Goal: Task Accomplishment & Management: Manage account settings

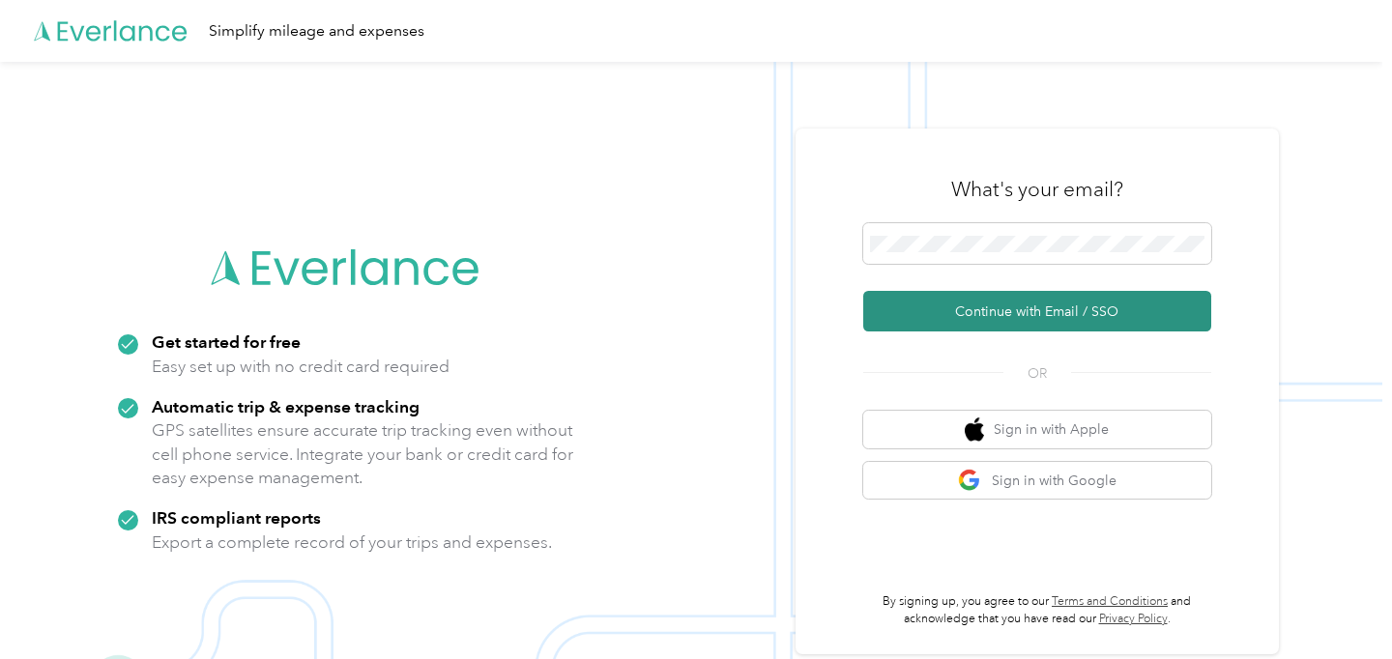
click at [1054, 305] on button "Continue with Email / SSO" at bounding box center [1037, 311] width 348 height 41
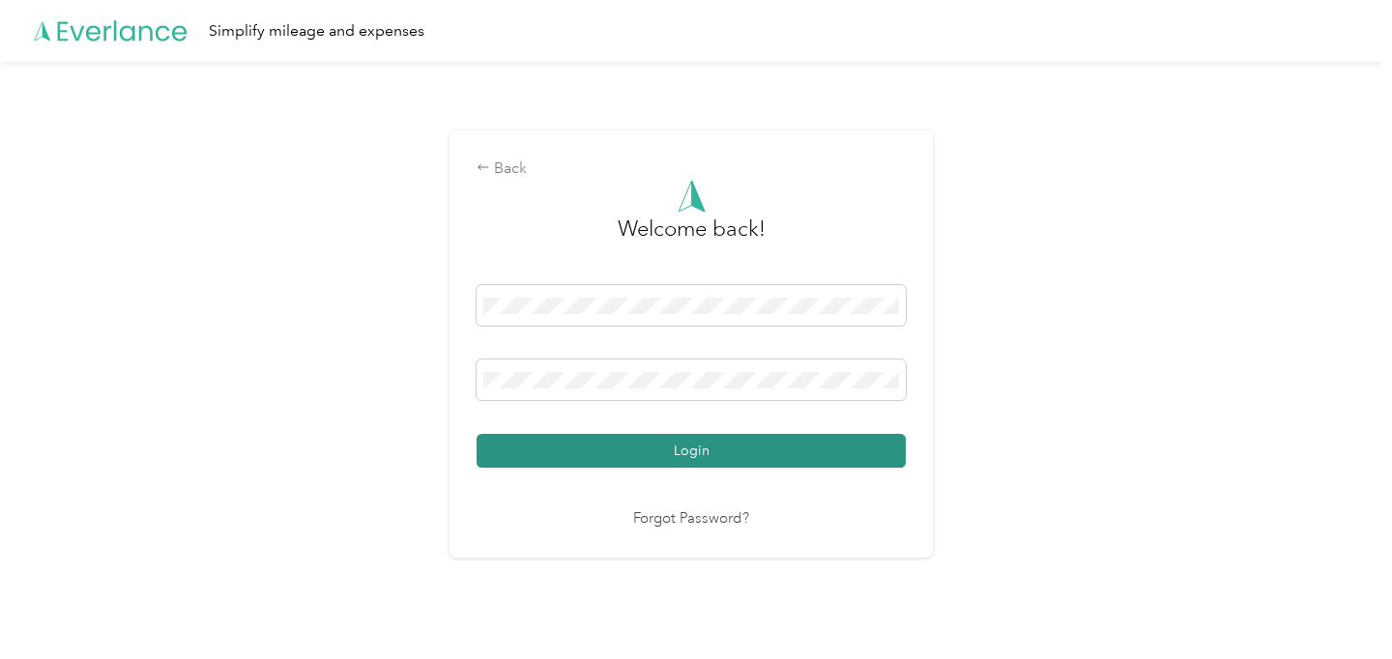
click at [730, 460] on button "Login" at bounding box center [691, 451] width 429 height 34
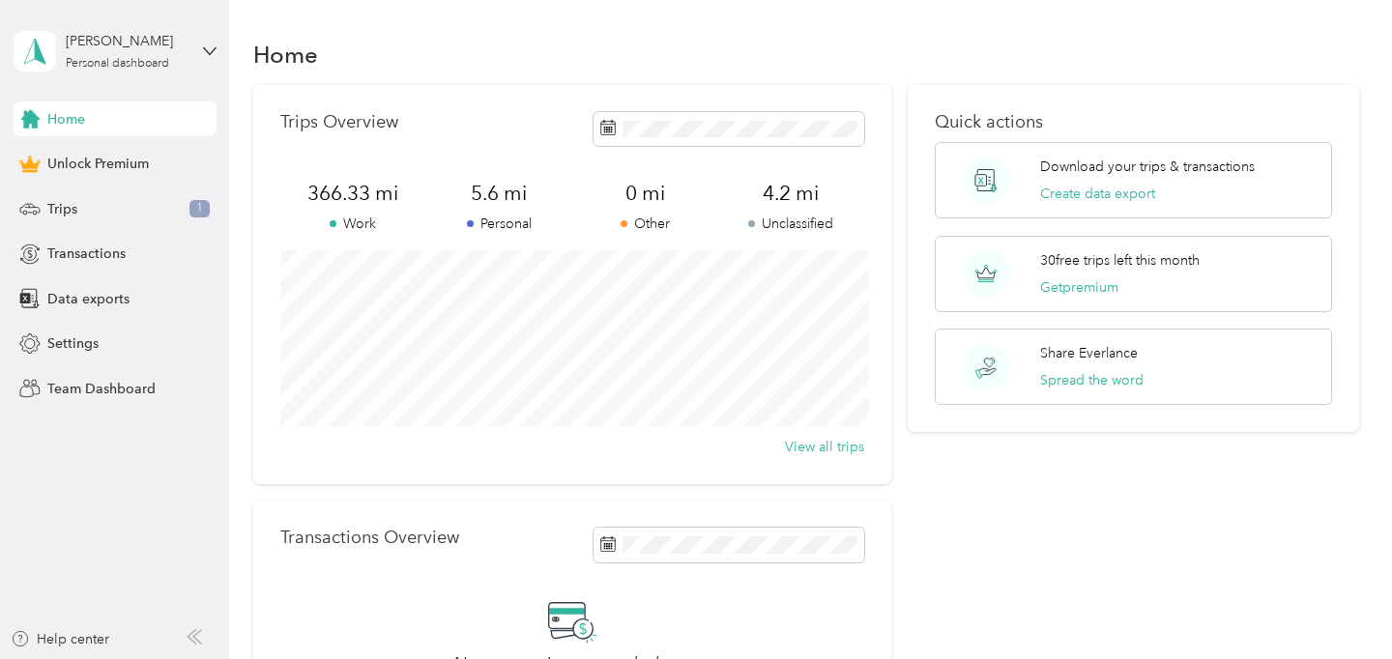
click at [144, 227] on div "Home Unlock Premium Trips 1 Transactions Data exports Settings Team Dashboard" at bounding box center [115, 254] width 203 height 305
click at [147, 208] on div "Trips 1" at bounding box center [115, 208] width 203 height 35
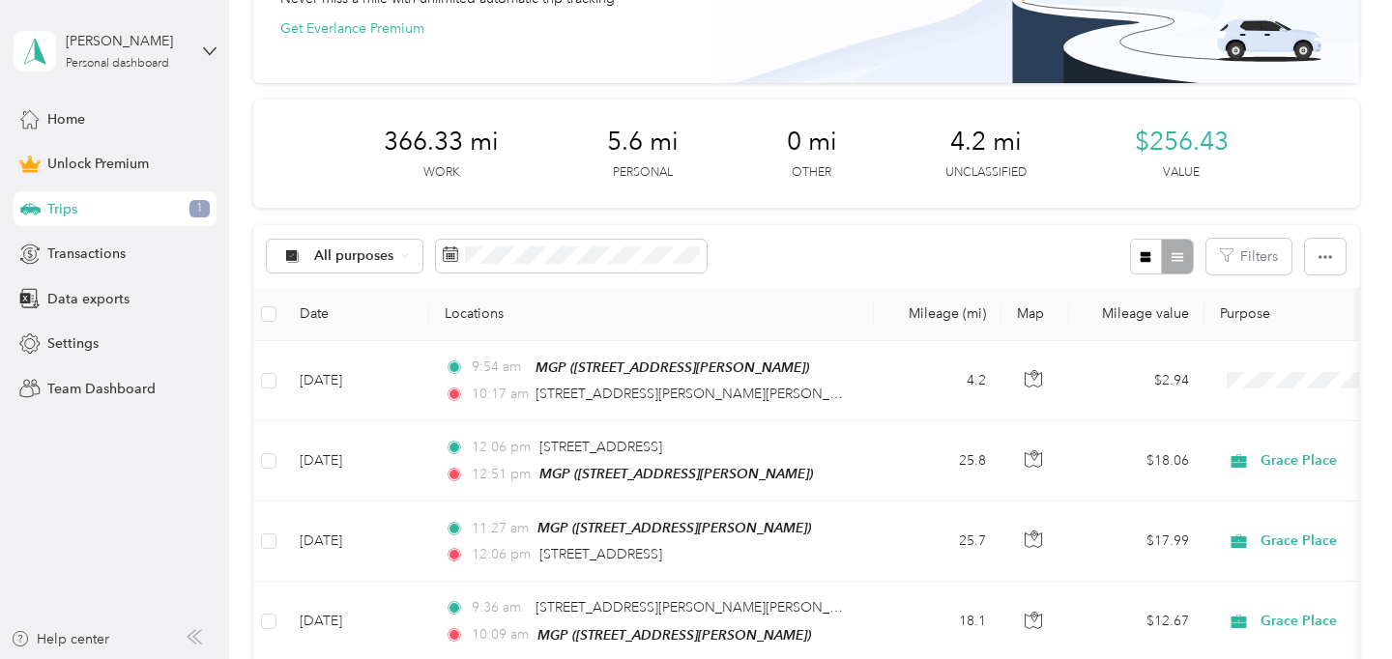
scroll to position [167, 0]
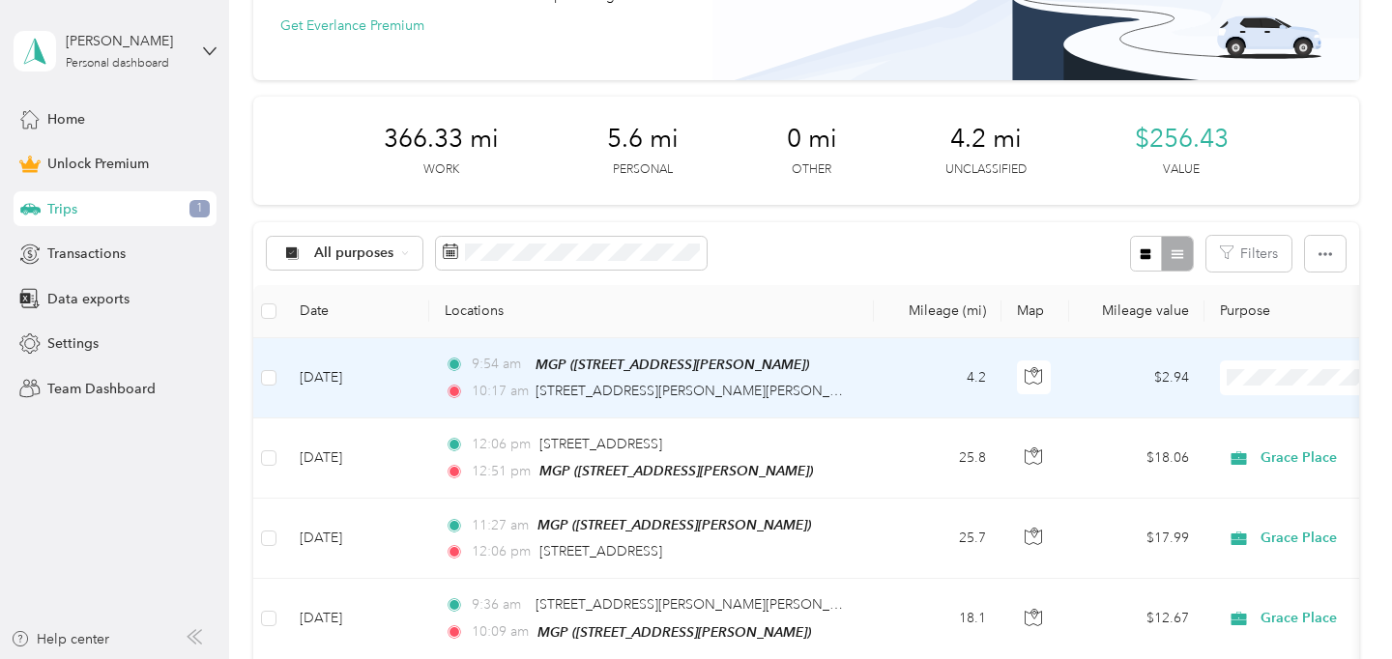
click at [1247, 110] on li "Work" at bounding box center [1272, 104] width 240 height 34
click at [1266, 378] on span "Work" at bounding box center [1349, 377] width 177 height 21
click at [1234, 181] on li "Grace Place" at bounding box center [1272, 172] width 240 height 34
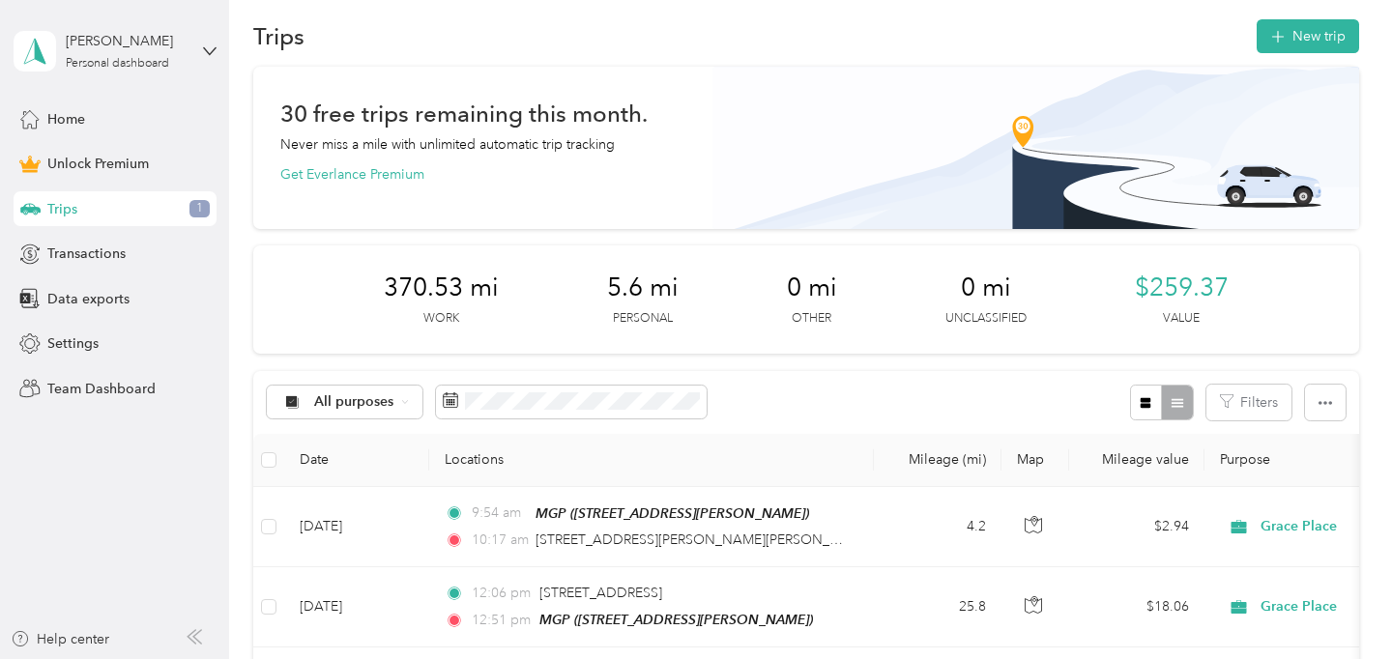
scroll to position [13, 0]
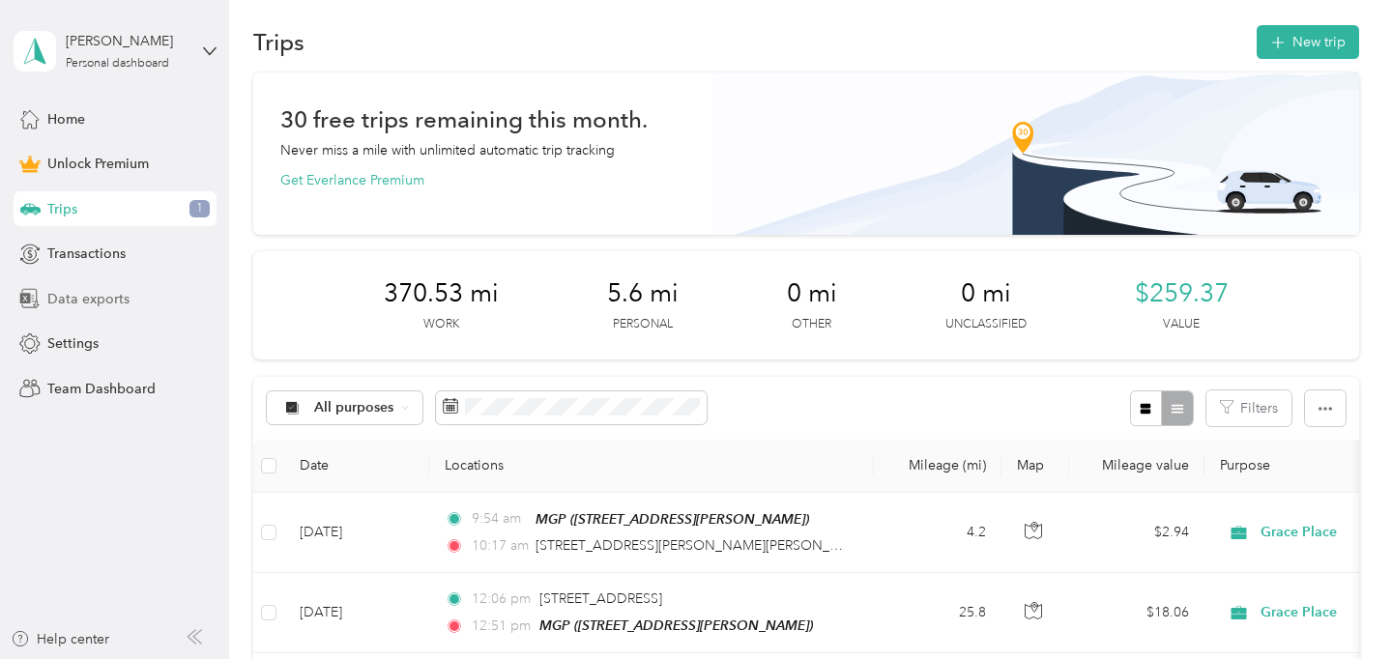
click at [116, 307] on span "Data exports" at bounding box center [88, 299] width 82 height 20
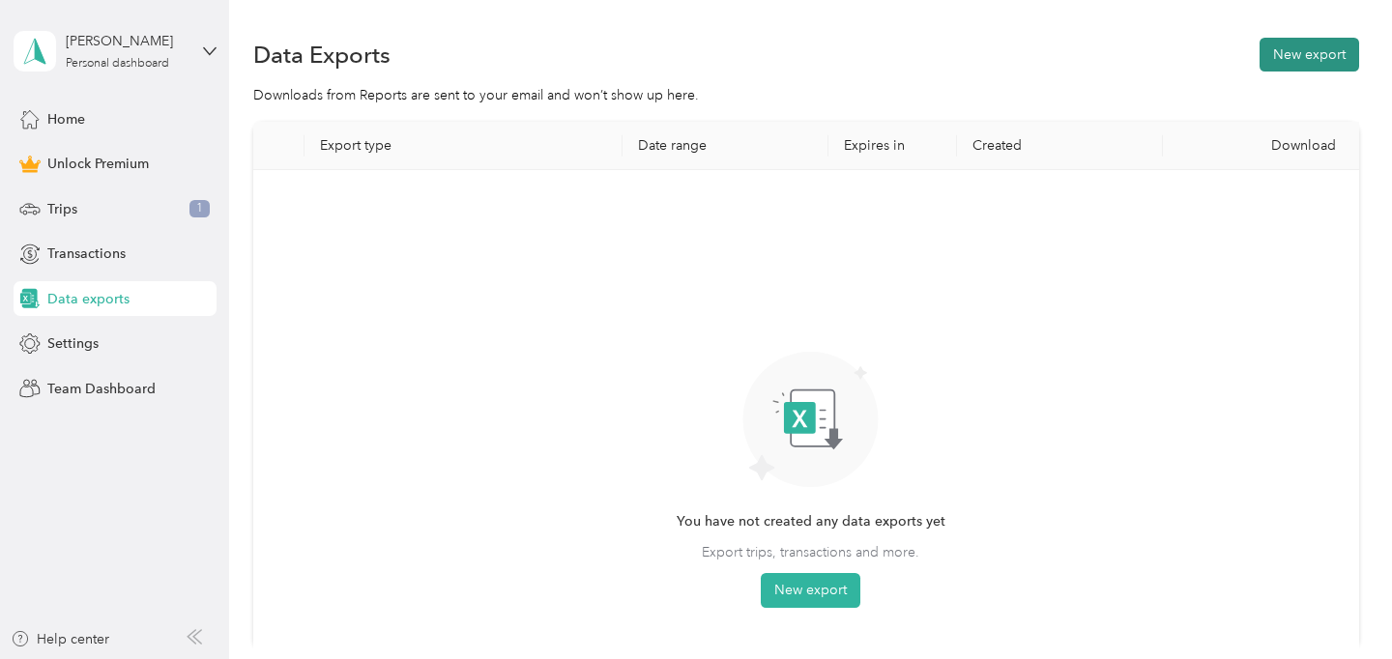
click at [1286, 44] on button "New export" at bounding box center [1310, 55] width 100 height 34
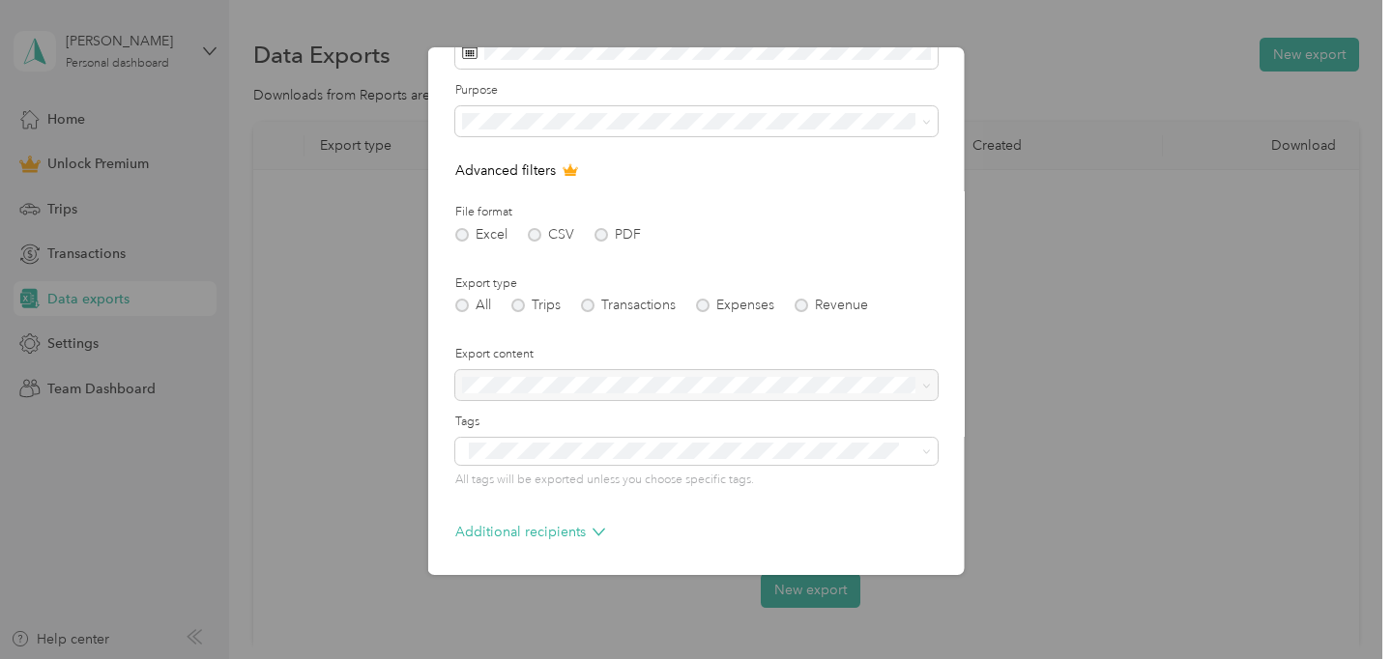
scroll to position [124, 0]
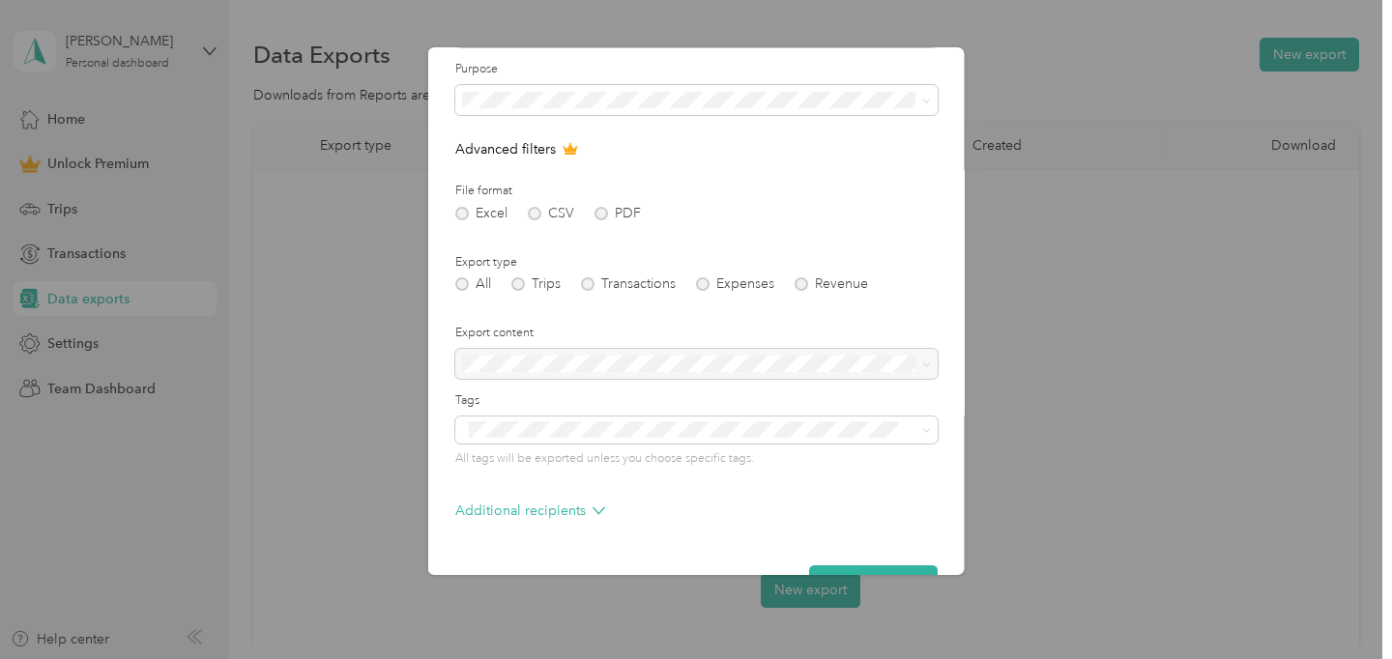
click at [598, 213] on div "Excel CSV PDF" at bounding box center [696, 214] width 482 height 14
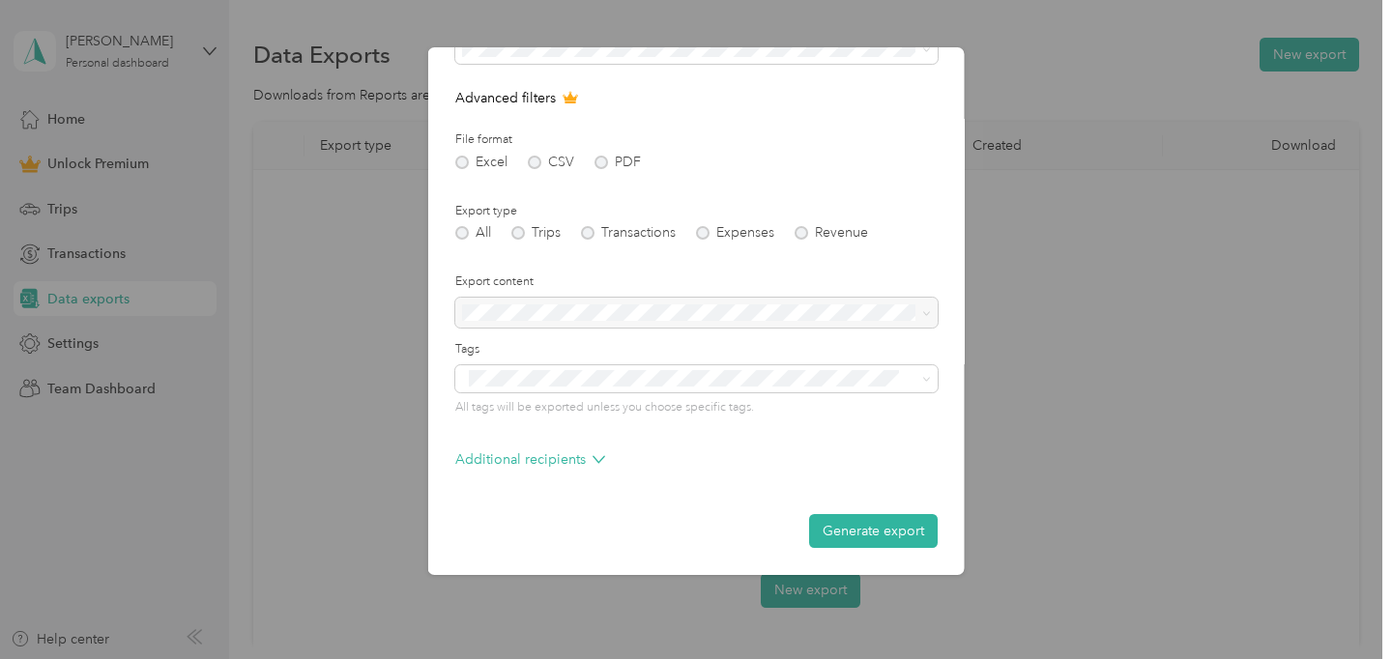
scroll to position [0, 0]
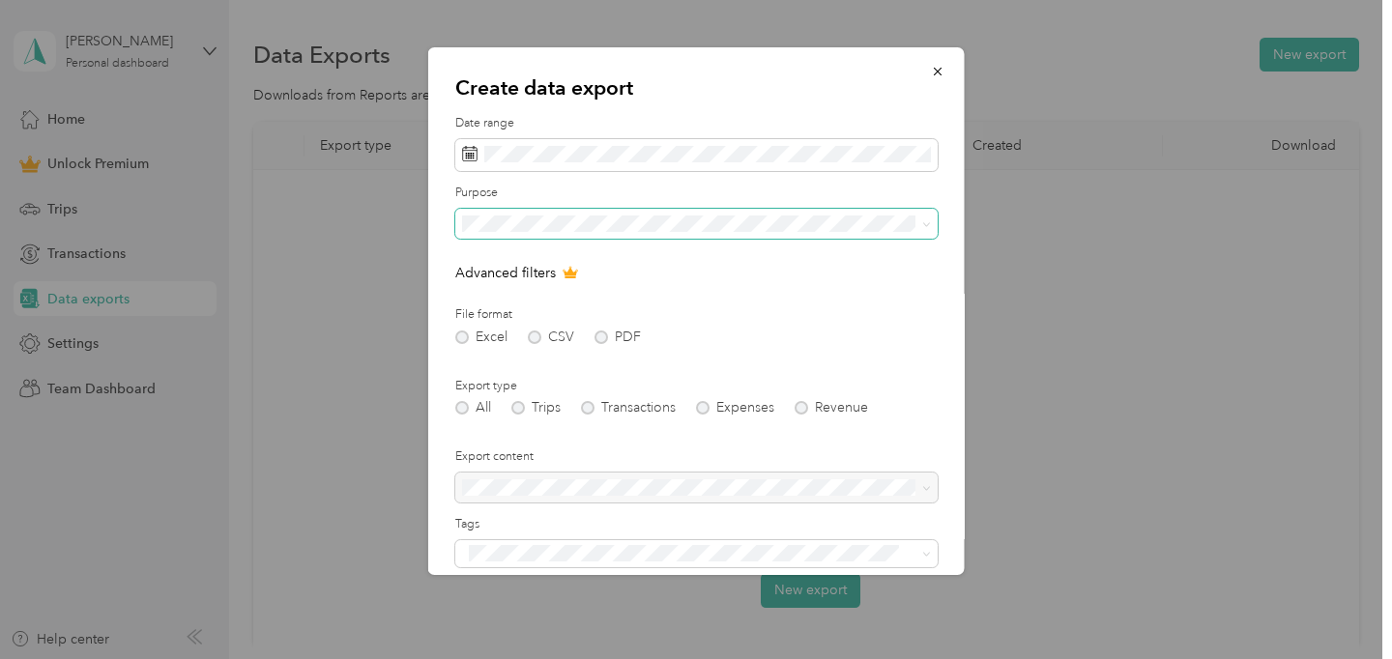
click at [574, 212] on span at bounding box center [696, 224] width 482 height 31
click at [553, 370] on li "Grace Place" at bounding box center [696, 359] width 482 height 34
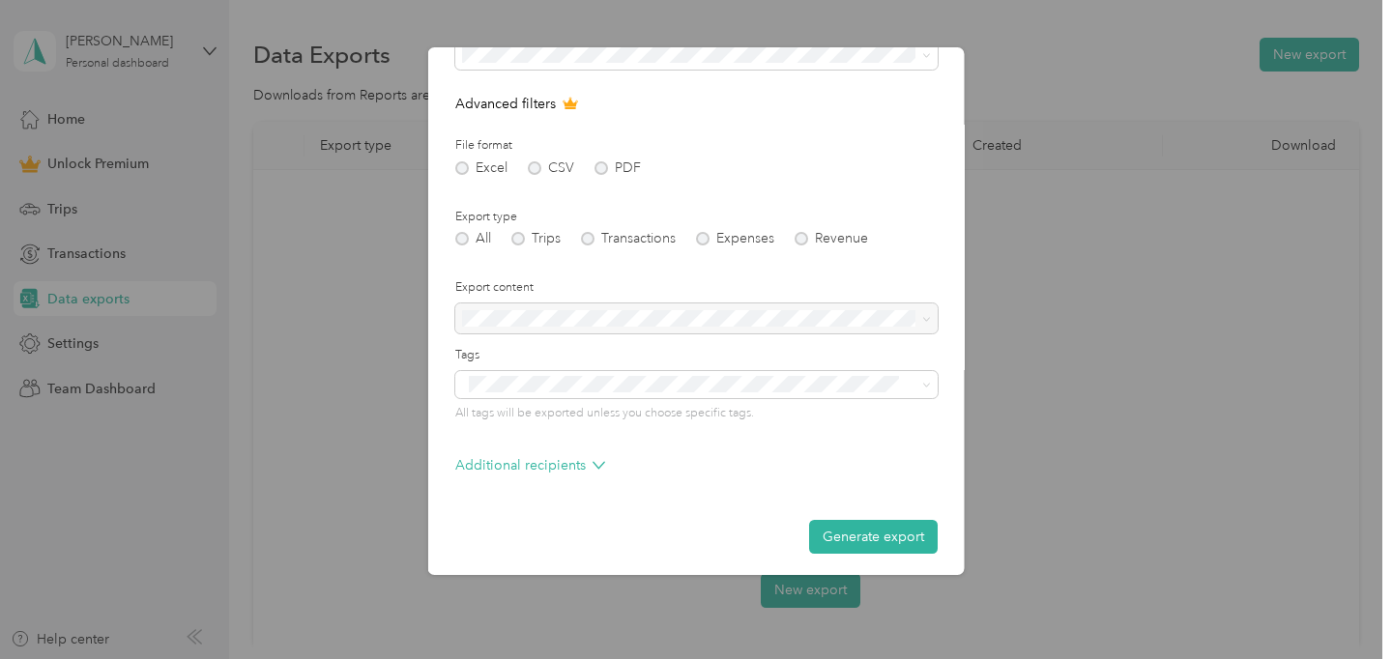
scroll to position [175, 0]
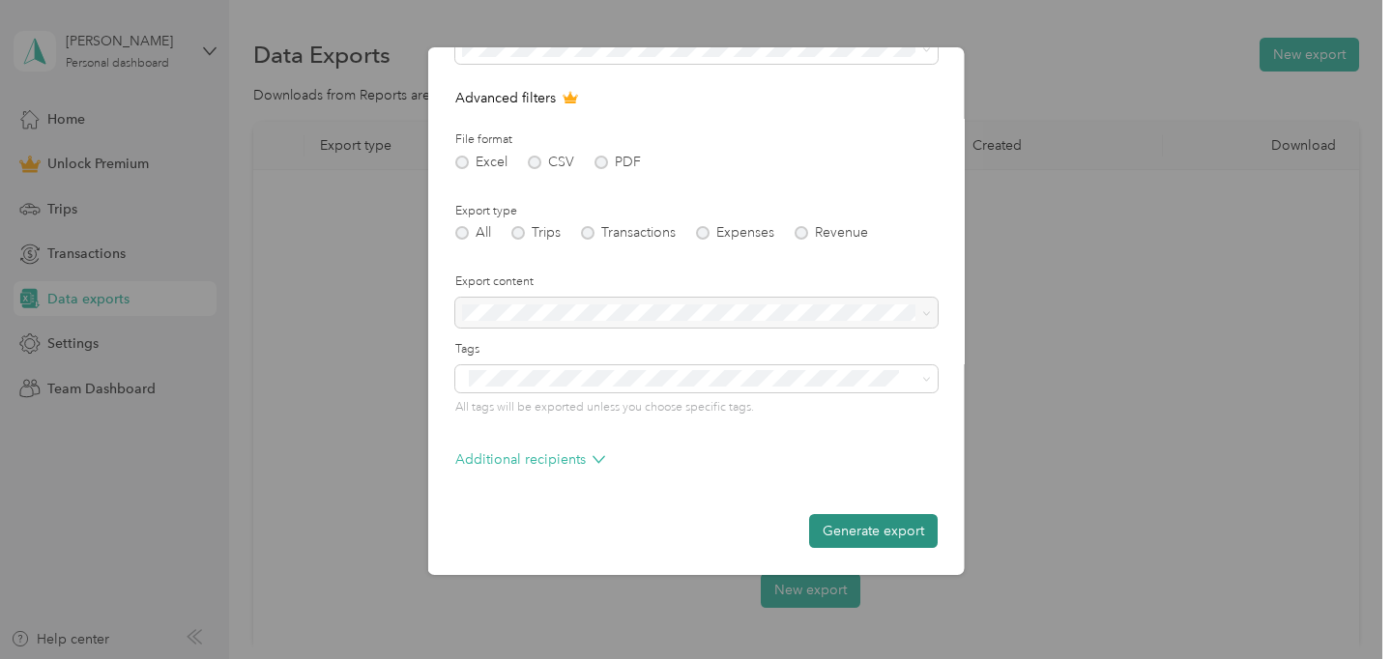
click at [925, 540] on button "Generate export" at bounding box center [873, 531] width 129 height 34
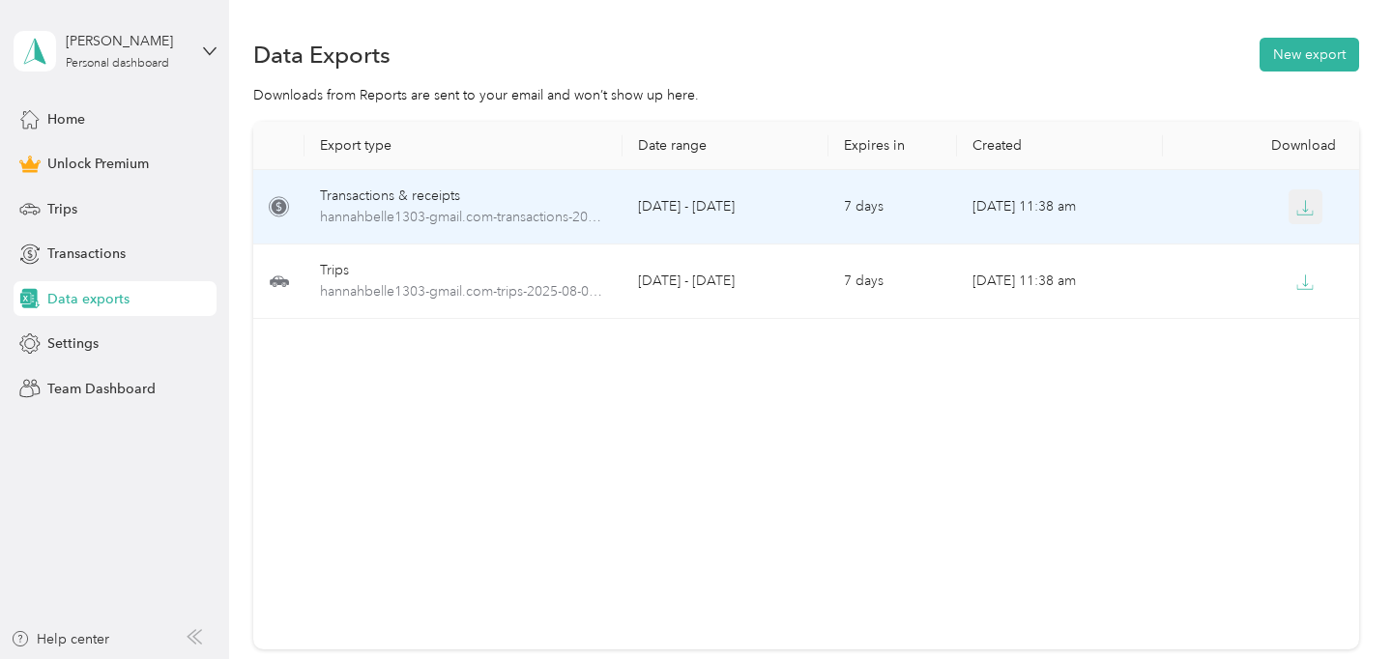
click at [1299, 201] on icon "button" at bounding box center [1304, 207] width 17 height 17
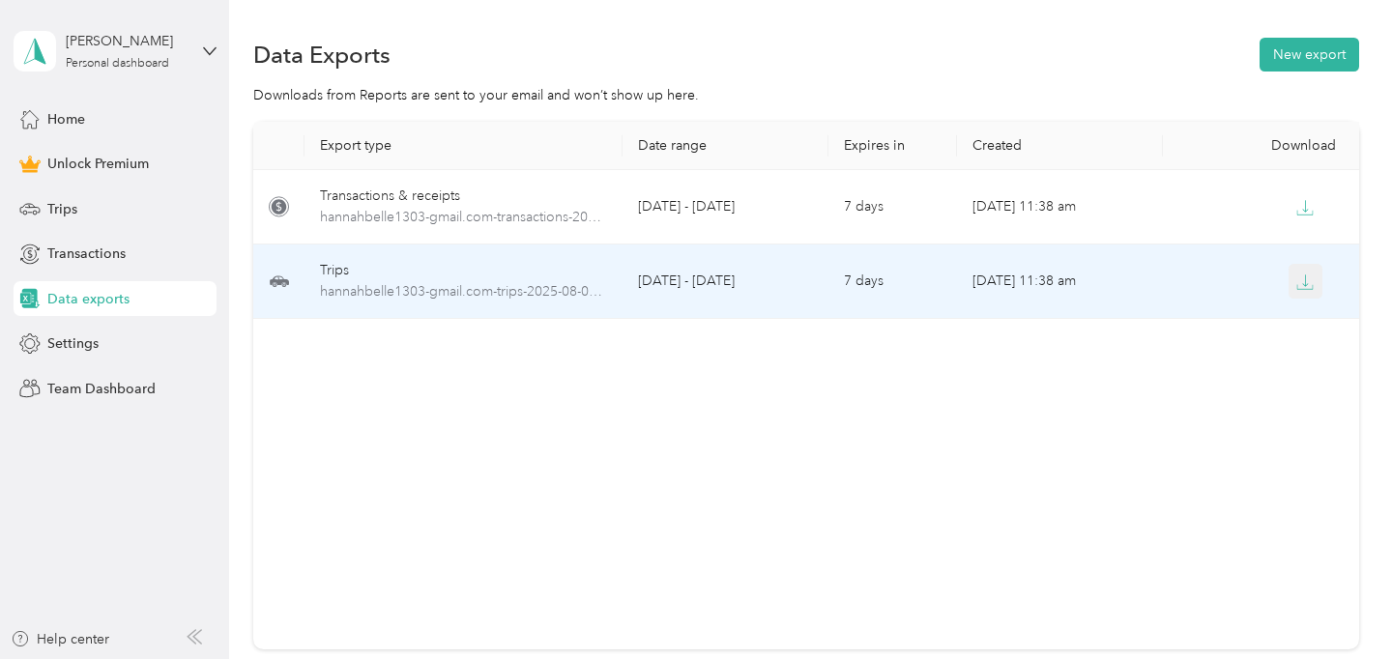
click at [1305, 285] on icon "button" at bounding box center [1306, 281] width 6 height 12
